Goal: Information Seeking & Learning: Learn about a topic

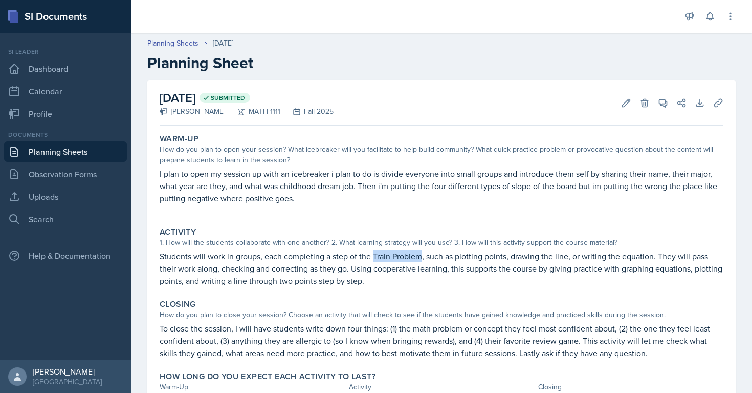
click at [27, 152] on link "Planning Sheets" at bounding box center [65, 151] width 123 height 20
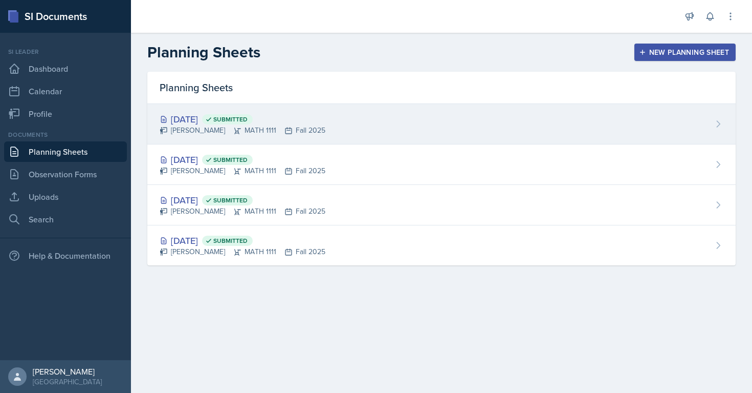
click at [240, 128] on div "[PERSON_NAME] MATH 1111 Fall 2025" at bounding box center [243, 130] width 166 height 11
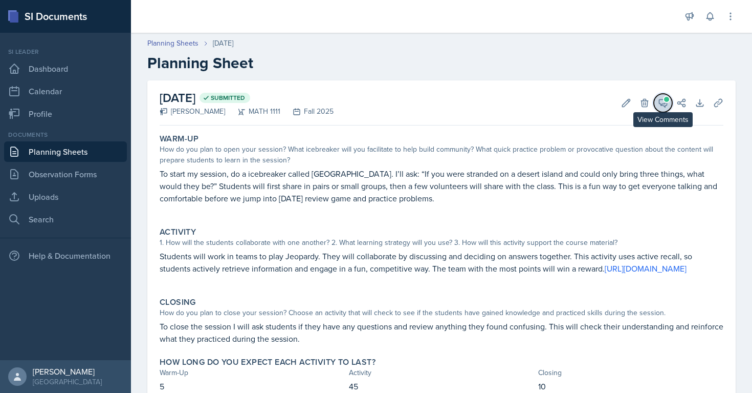
click at [662, 111] on button "View Comments" at bounding box center [663, 103] width 18 height 18
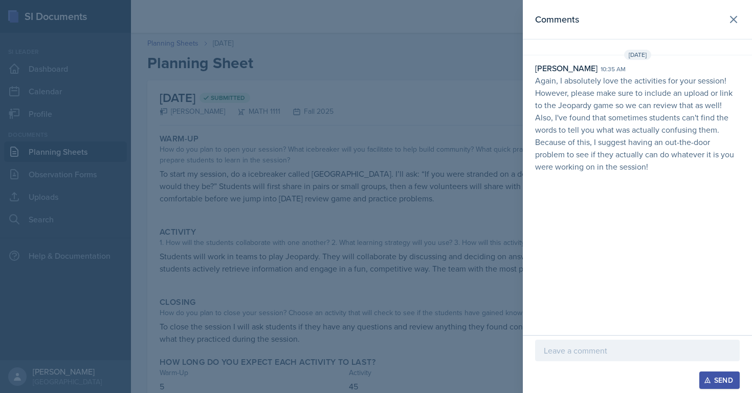
click at [468, 164] on div at bounding box center [376, 196] width 752 height 393
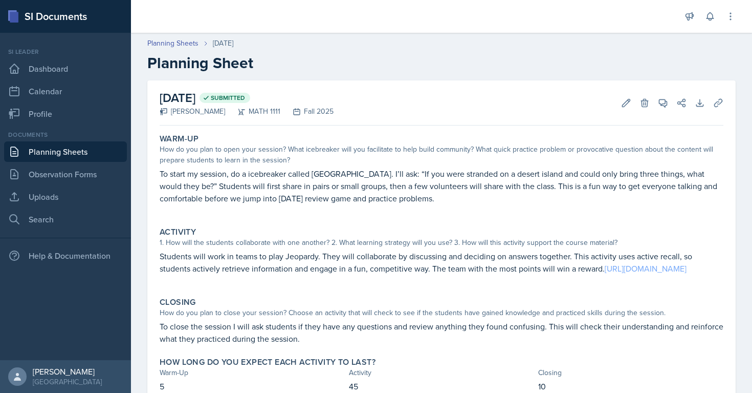
click at [605, 274] on link "[URL][DOMAIN_NAME]" at bounding box center [646, 268] width 82 height 11
click at [665, 93] on div "[DATE] Submitted [PERSON_NAME] MATH 1111 Fall 2025 Edit Delete View Comments Co…" at bounding box center [442, 102] width 564 height 45
click at [663, 99] on icon at bounding box center [664, 103] width 8 height 8
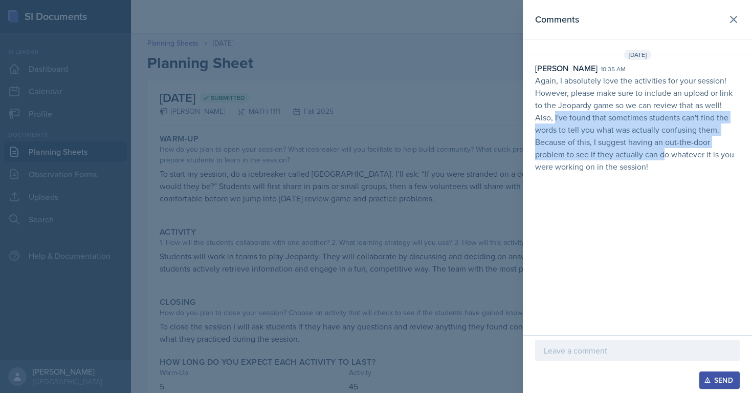
drag, startPoint x: 555, startPoint y: 120, endPoint x: 664, endPoint y: 158, distance: 115.7
click at [664, 158] on p "Again, I absolutely love the activities for your session! However, please make …" at bounding box center [637, 123] width 205 height 98
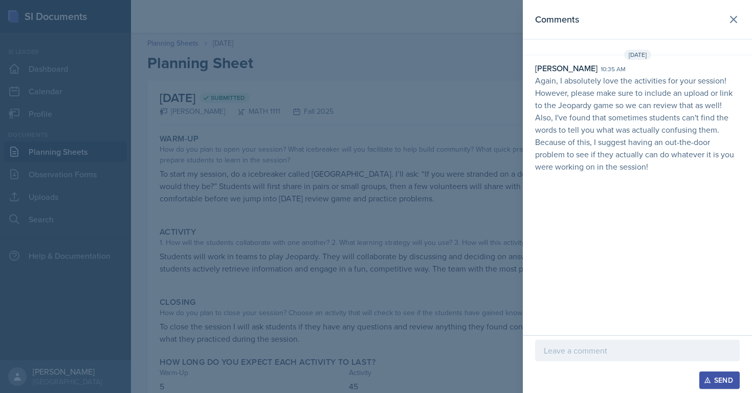
click at [212, 167] on div at bounding box center [376, 196] width 752 height 393
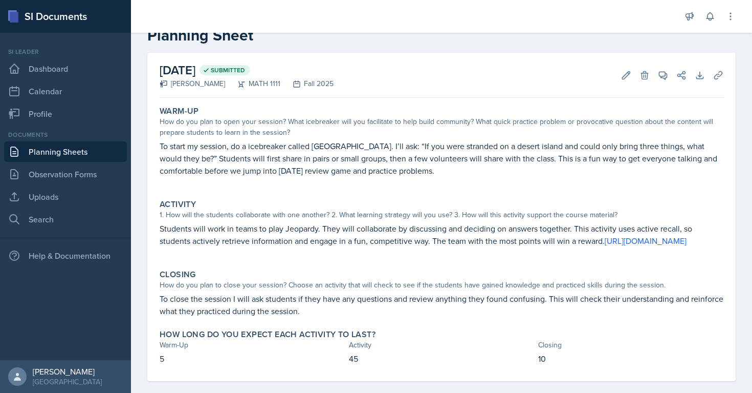
scroll to position [31, 0]
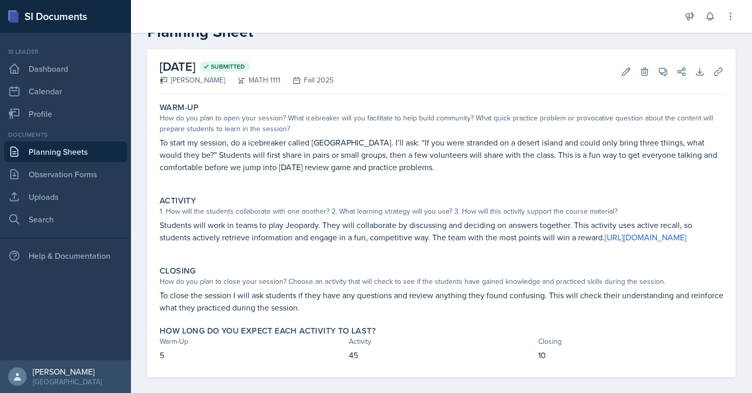
click at [42, 18] on div "SI Documents" at bounding box center [65, 16] width 131 height 33
